Goal: Information Seeking & Learning: Find specific fact

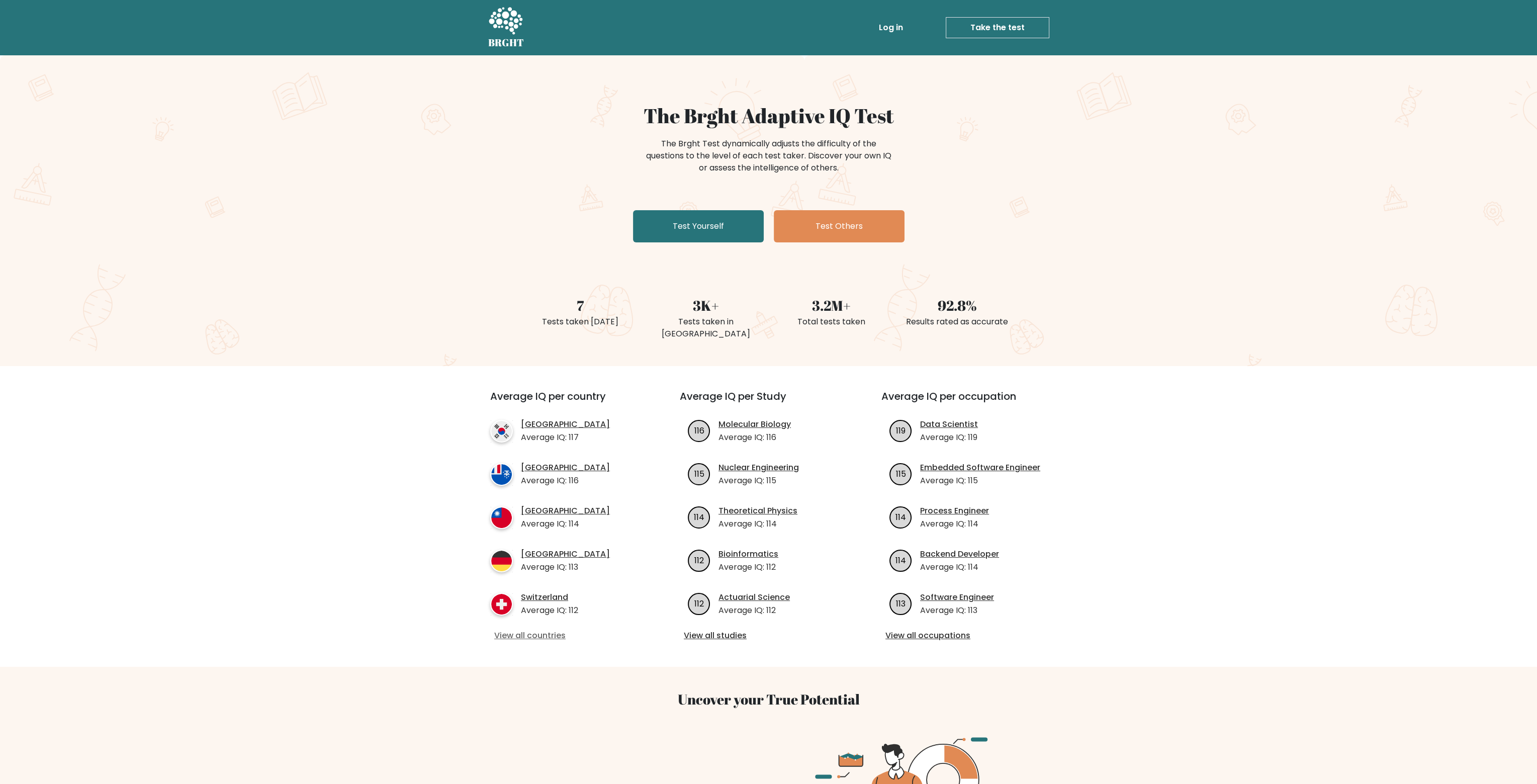
click at [536, 629] on link "View all countries" at bounding box center [567, 635] width 146 height 12
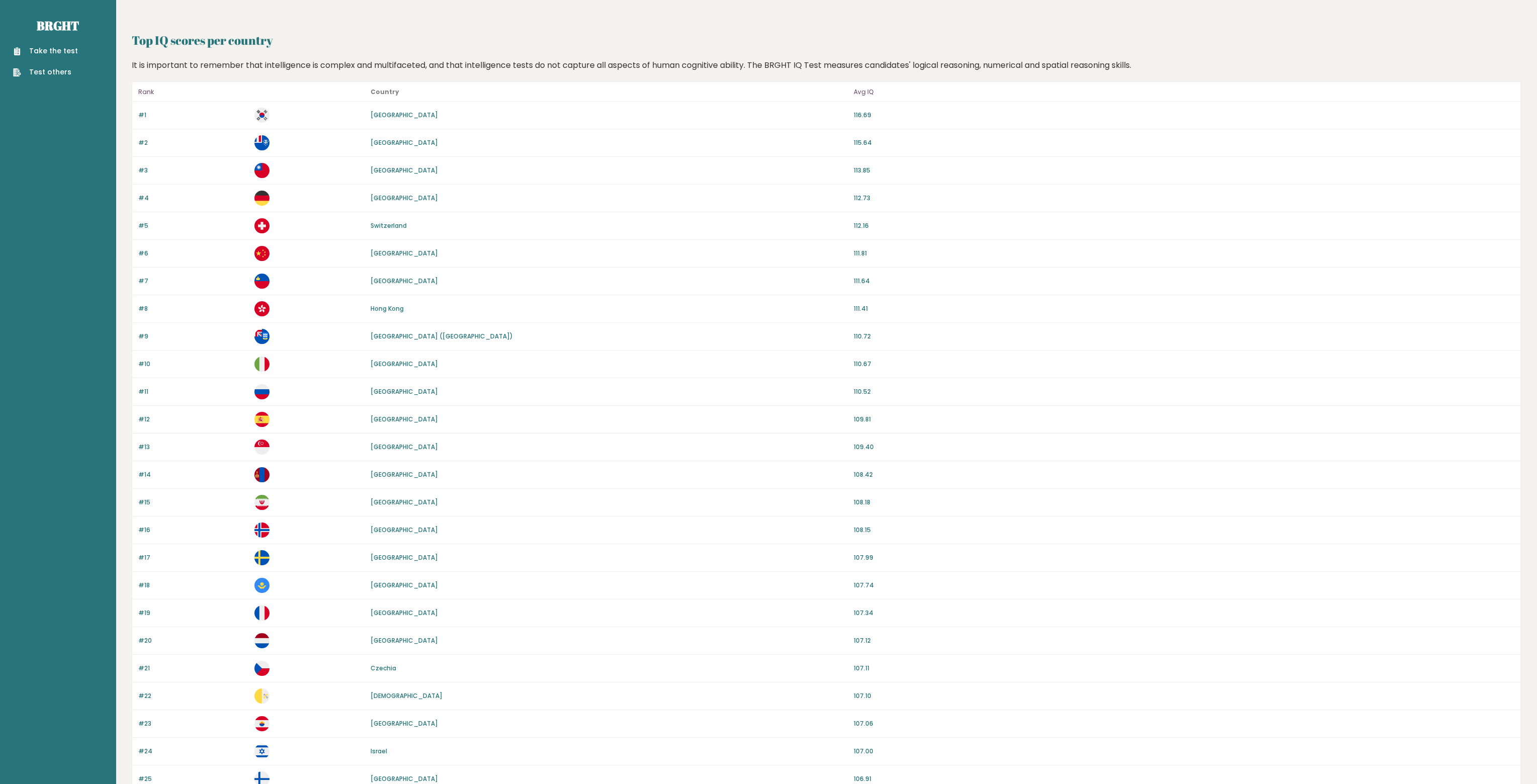
click at [379, 530] on link "[GEOGRAPHIC_DATA]" at bounding box center [404, 530] width 67 height 8
